Goal: Information Seeking & Learning: Learn about a topic

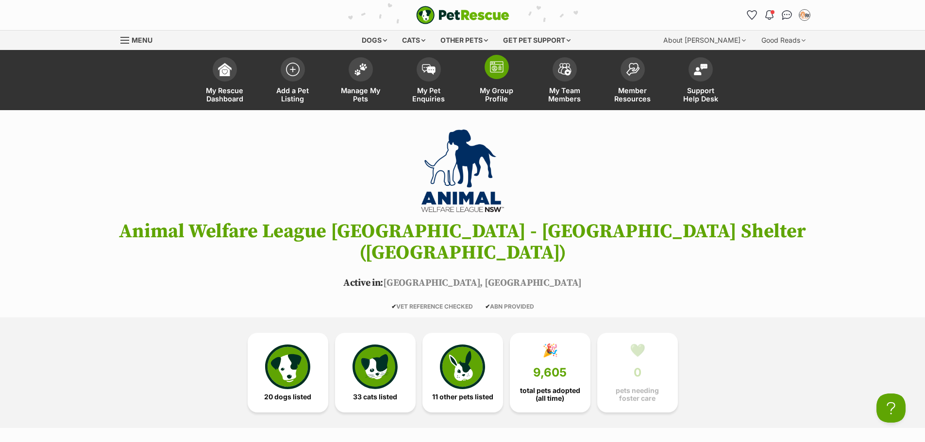
click at [521, 80] on link "My Group Profile" at bounding box center [497, 81] width 68 height 58
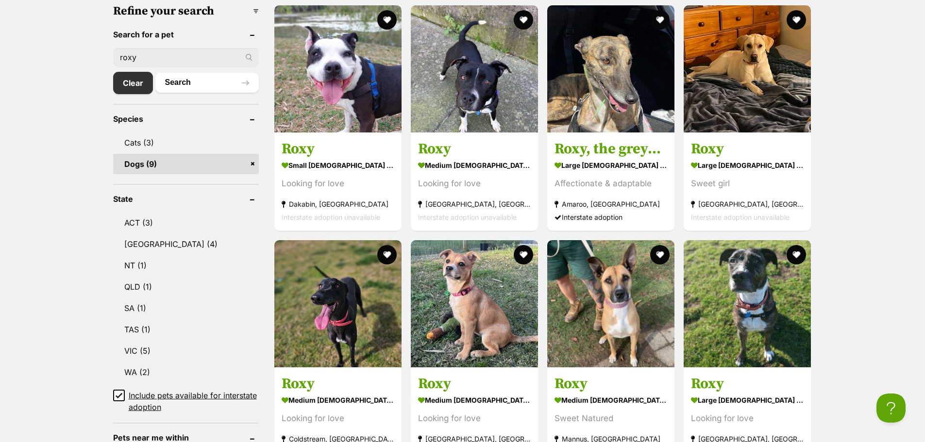
scroll to position [340, 0]
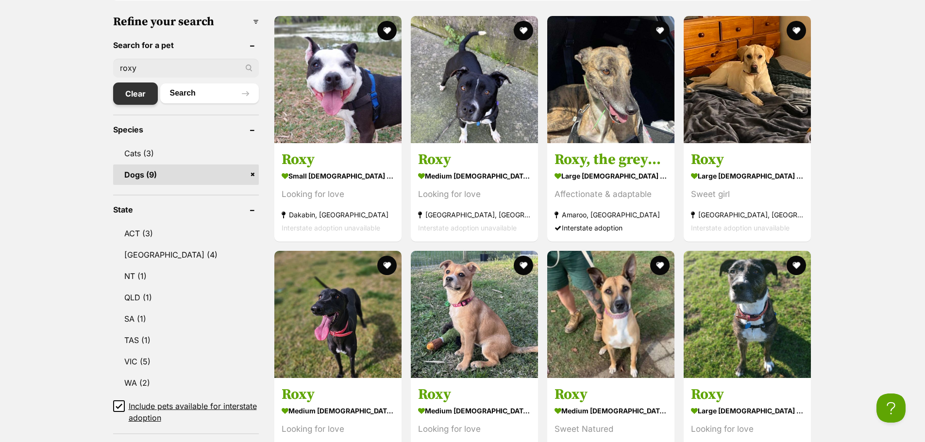
click at [122, 89] on link "Clear" at bounding box center [135, 94] width 45 height 22
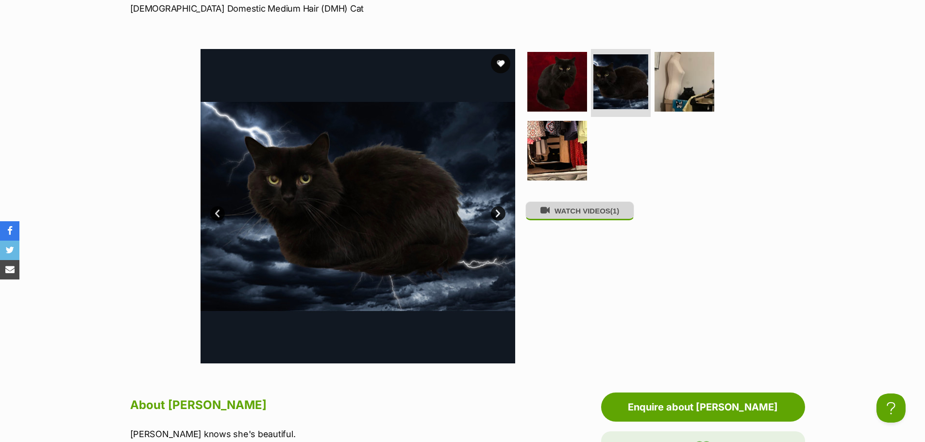
click at [576, 219] on button "WATCH VIDEOS (1)" at bounding box center [579, 211] width 109 height 19
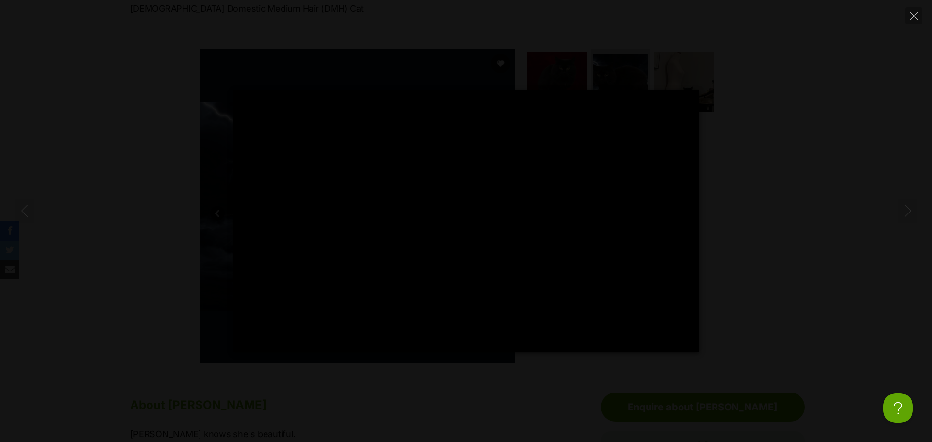
type input "100"
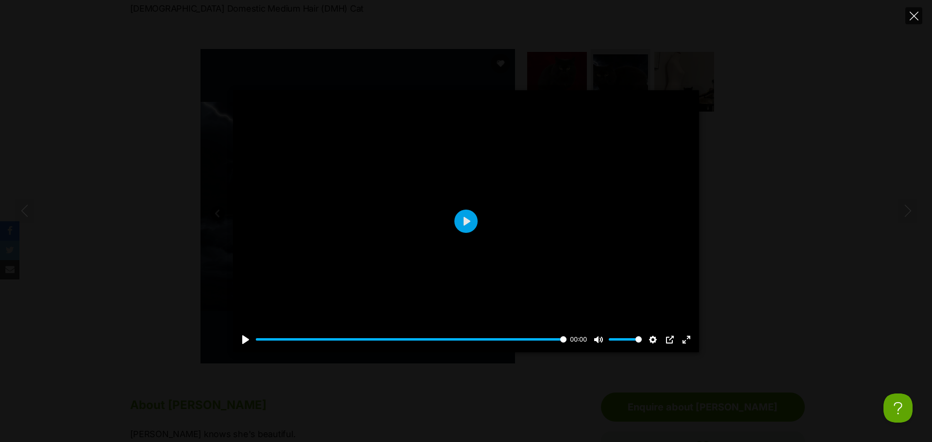
click at [916, 18] on icon "Close" at bounding box center [914, 16] width 9 height 9
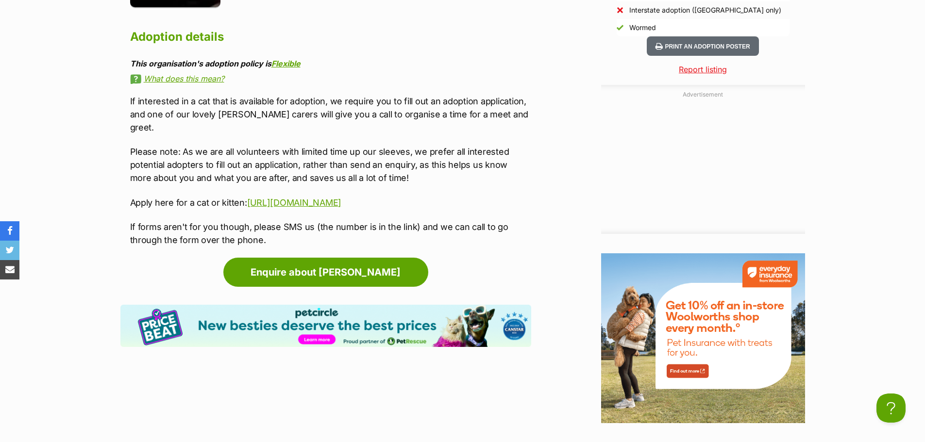
scroll to position [1264, 0]
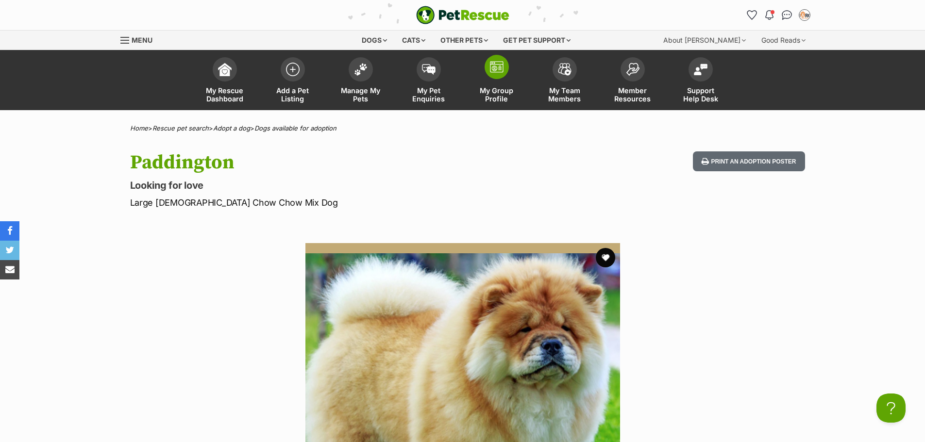
click at [487, 58] on link "My Group Profile" at bounding box center [497, 81] width 68 height 58
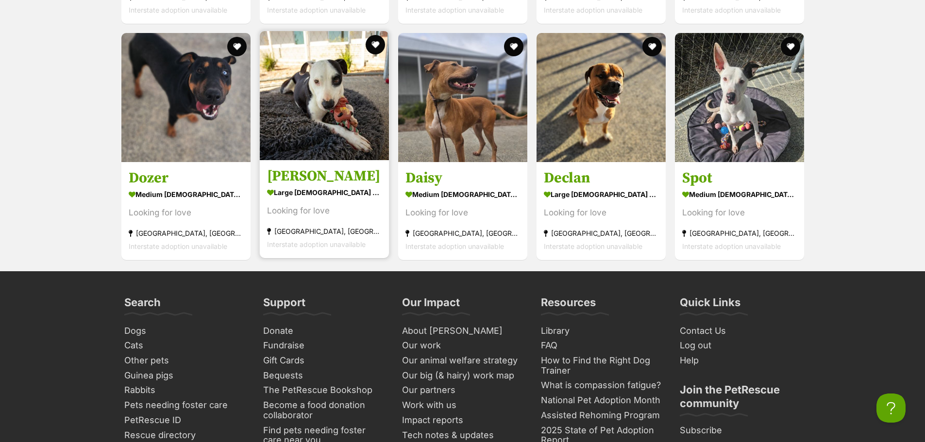
scroll to position [1748, 0]
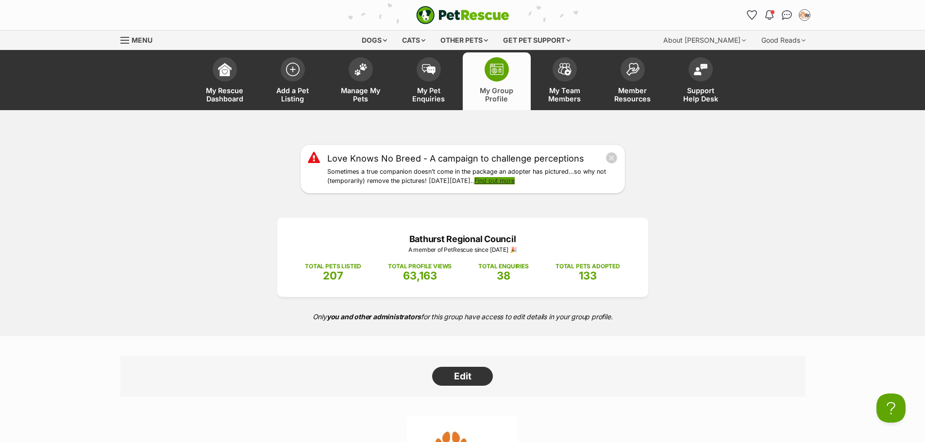
click at [505, 179] on link "Find out more" at bounding box center [494, 180] width 40 height 7
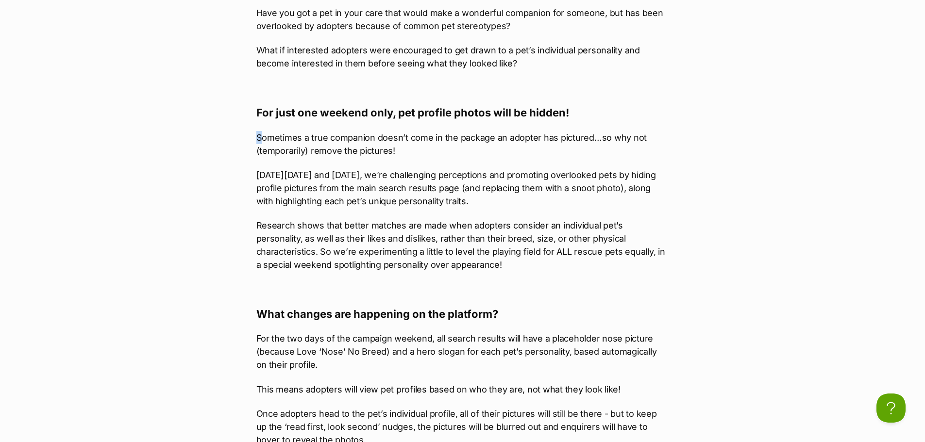
drag, startPoint x: 260, startPoint y: 121, endPoint x: 571, endPoint y: 112, distance: 310.4
drag, startPoint x: 560, startPoint y: 113, endPoint x: 386, endPoint y: 124, distance: 175.2
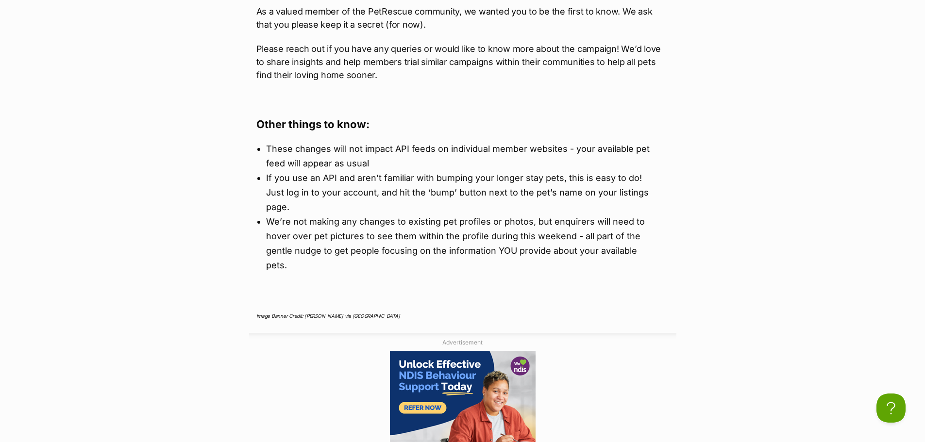
scroll to position [1408, 0]
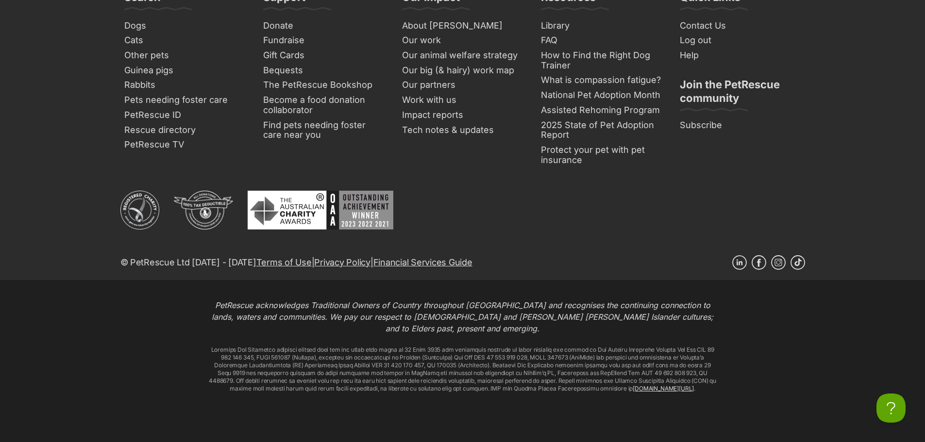
scroll to position [2135, 0]
